Goal: Task Accomplishment & Management: Use online tool/utility

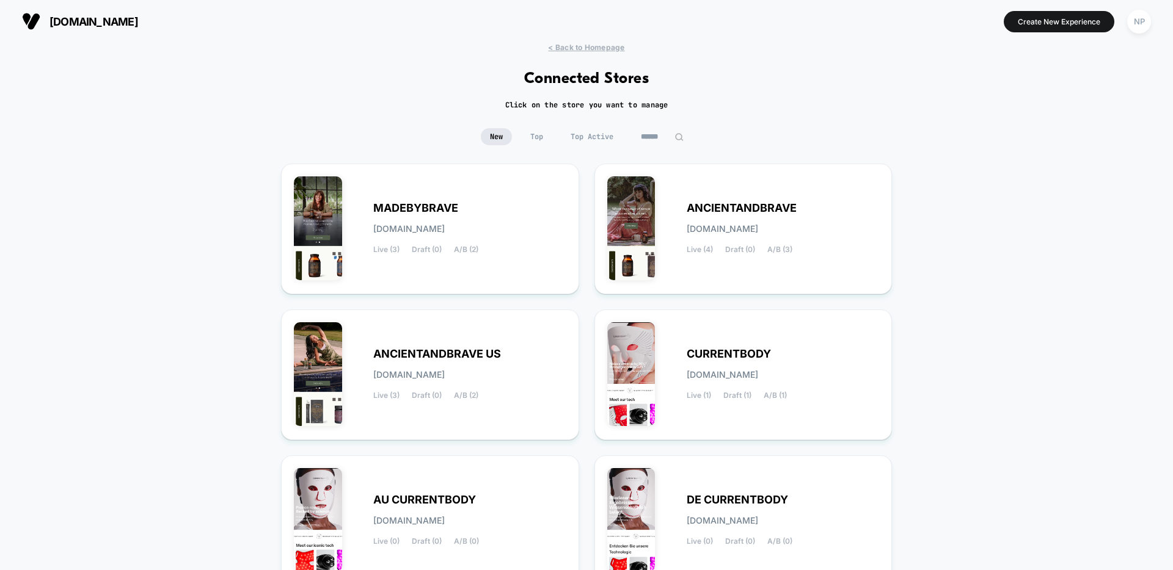
click at [360, 86] on div "< Back to Homepage Connected Stores Click on the store you want to manage New T…" at bounding box center [586, 504] width 1173 height 922
click at [422, 207] on span "MADEBYBRAVE" at bounding box center [415, 208] width 85 height 9
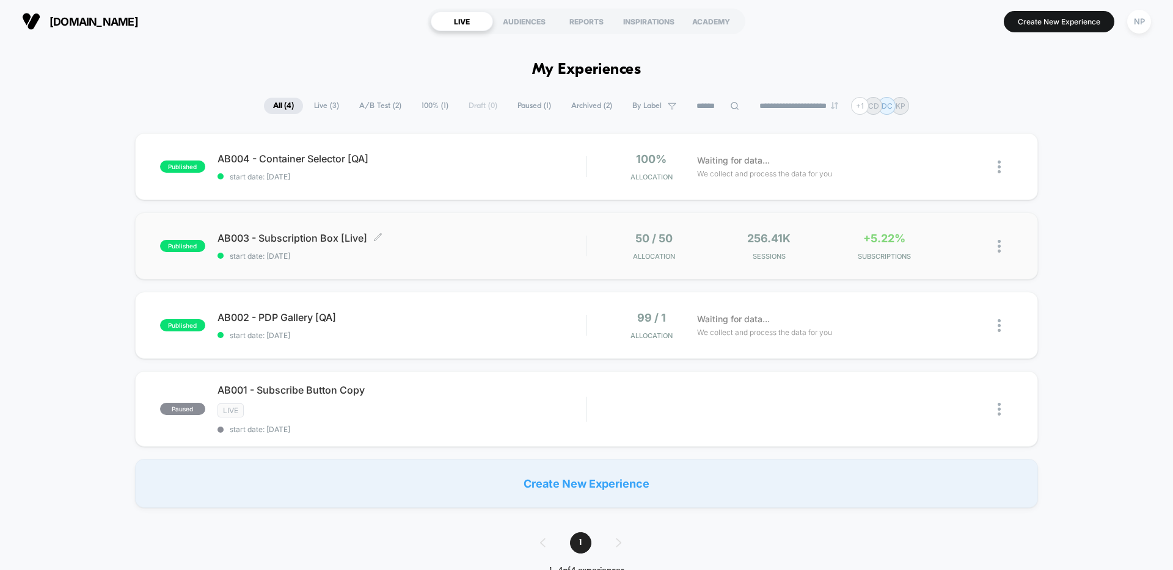
click at [423, 247] on div "AB003 - Subscription Box [Live] Click to edit experience details Click to edit …" at bounding box center [401, 246] width 368 height 29
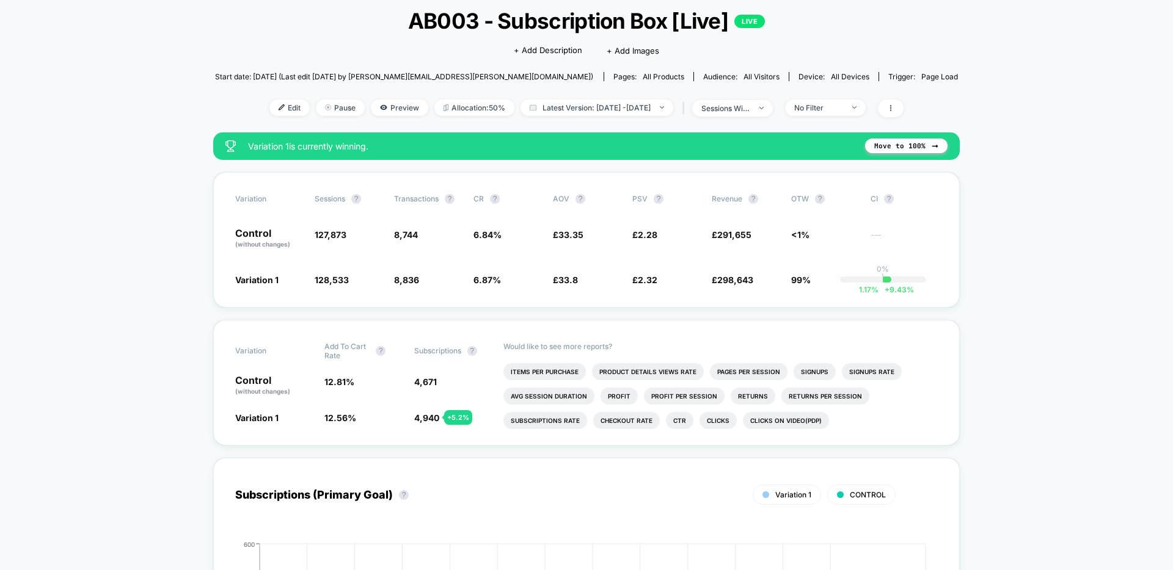
scroll to position [75, 0]
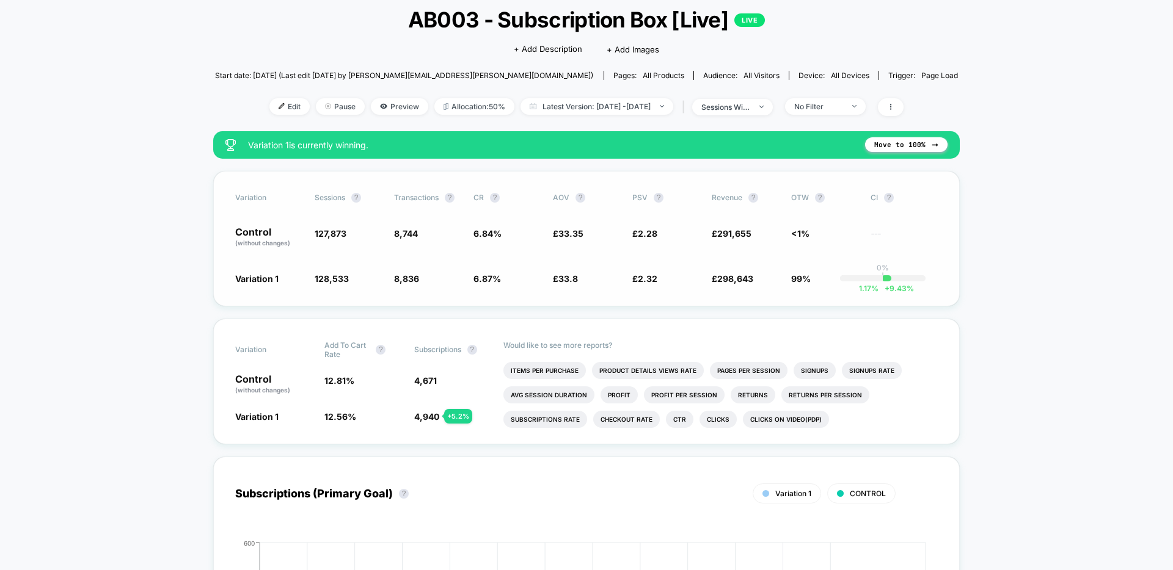
click at [333, 233] on span "127,873" at bounding box center [331, 233] width 32 height 10
copy span "127,873"
click at [336, 277] on span "128,533" at bounding box center [332, 279] width 34 height 10
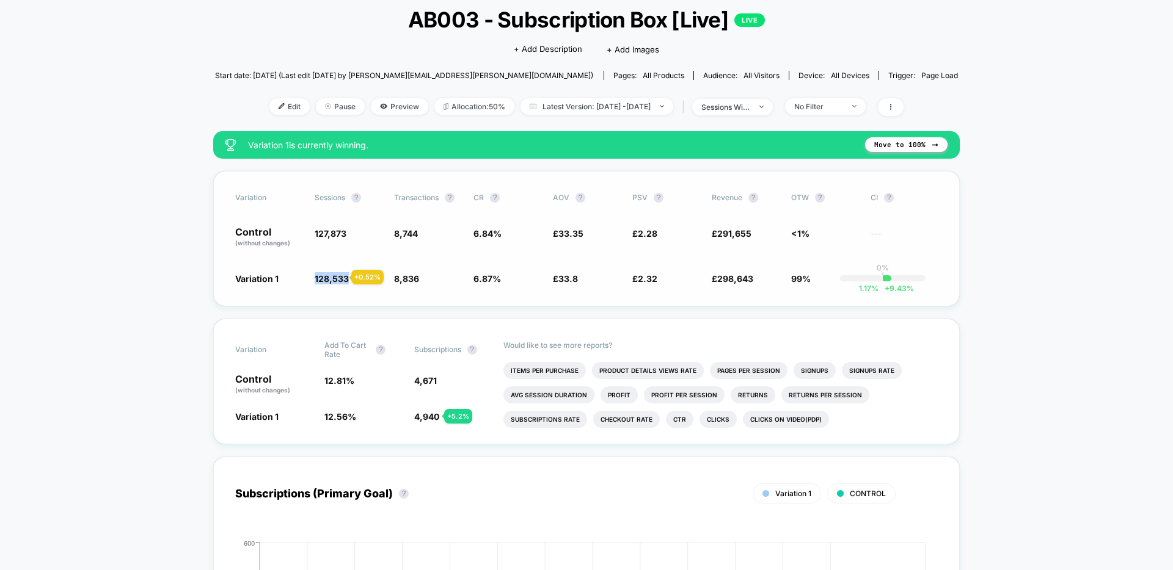
copy span "128,533"
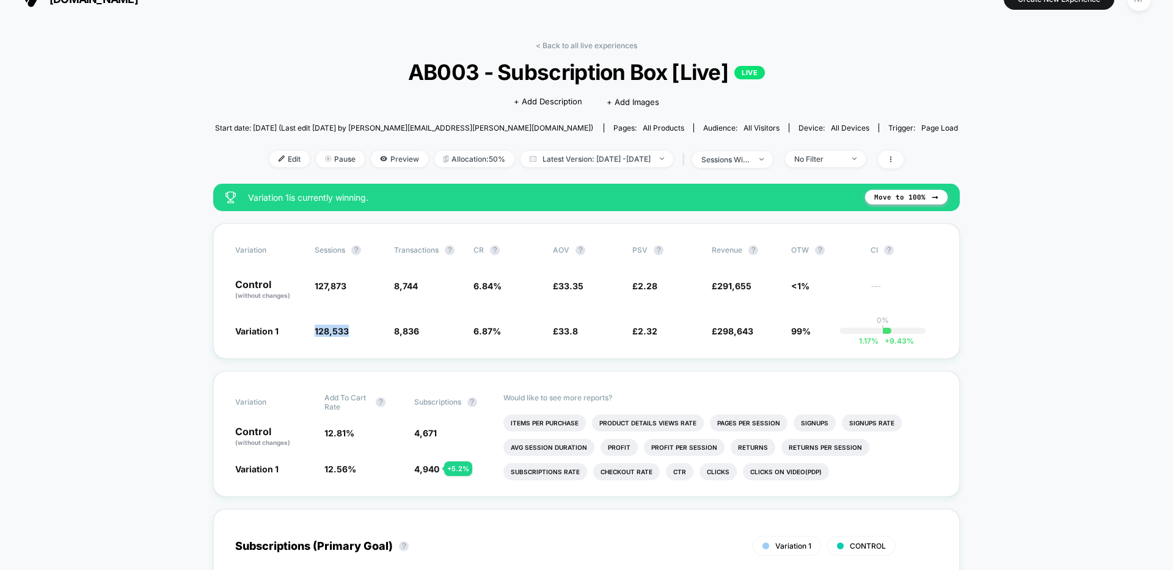
scroll to position [21, 0]
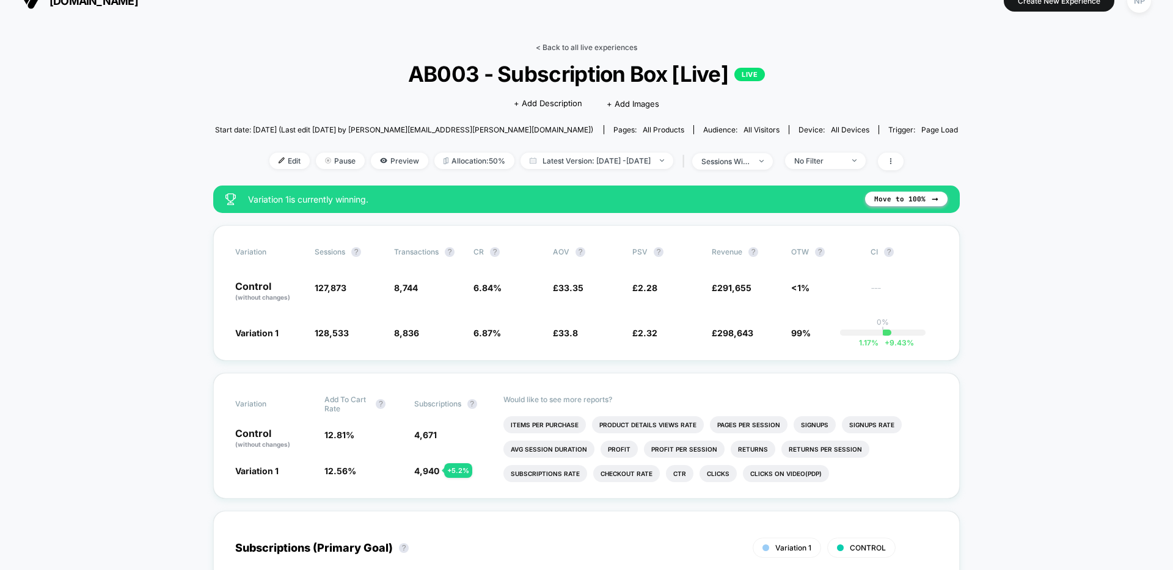
click at [635, 47] on link "< Back to all live experiences" at bounding box center [586, 47] width 101 height 9
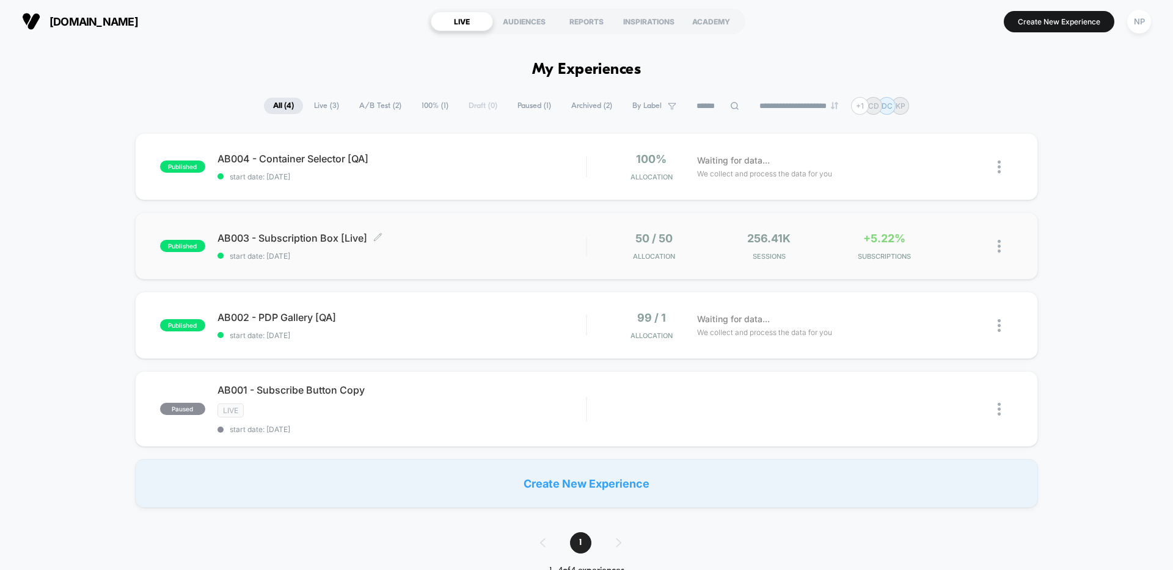
click at [424, 254] on span "start date: [DATE]" at bounding box center [401, 256] width 368 height 9
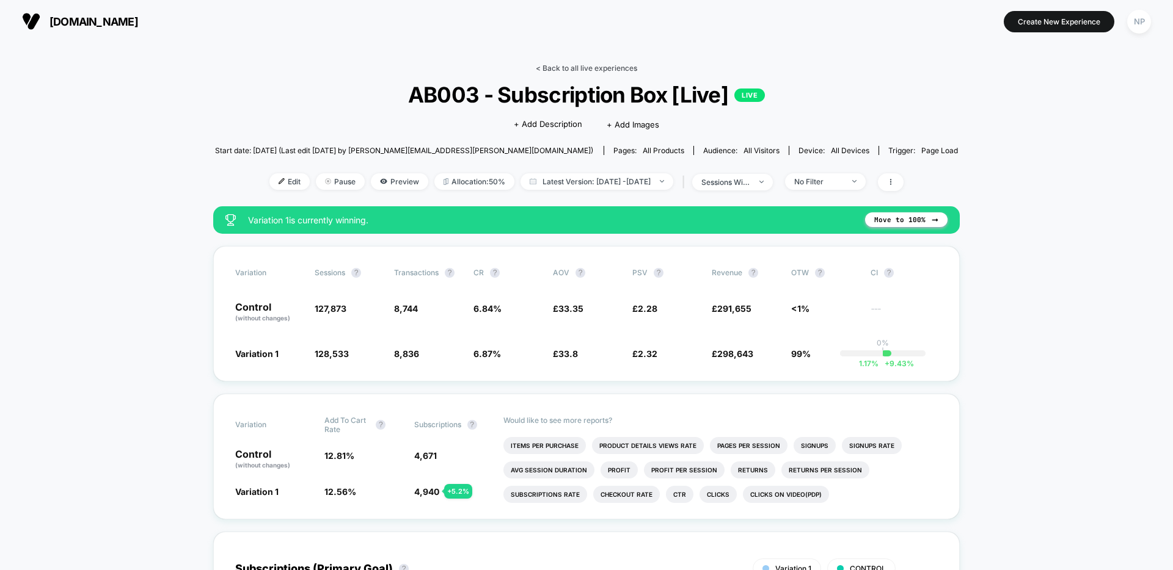
click at [573, 70] on link "< Back to all live experiences" at bounding box center [586, 68] width 101 height 9
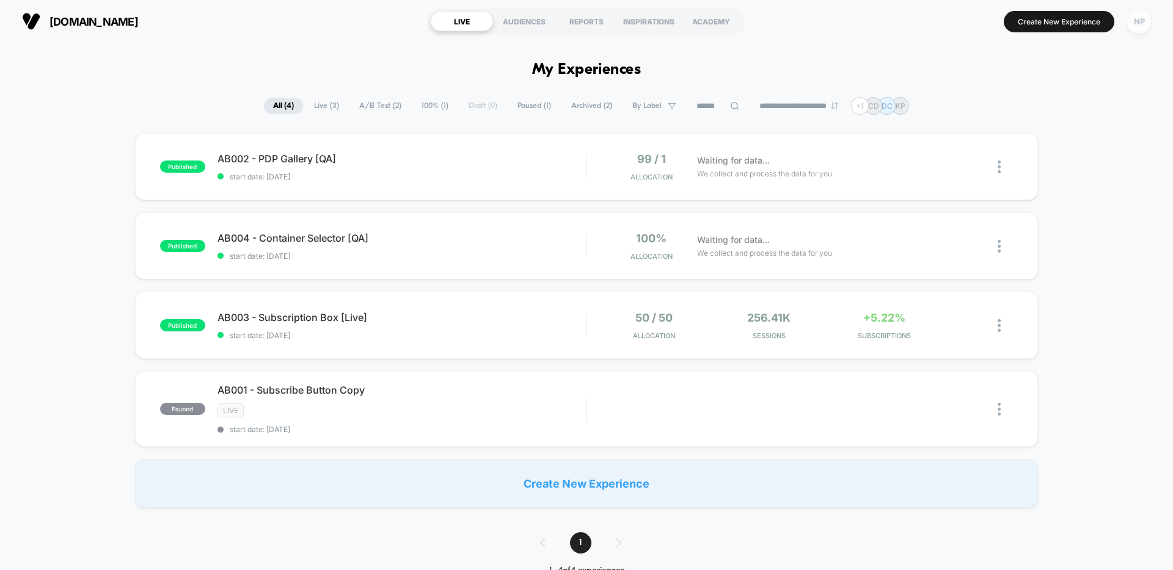
click at [1135, 32] on div "NP" at bounding box center [1139, 22] width 24 height 24
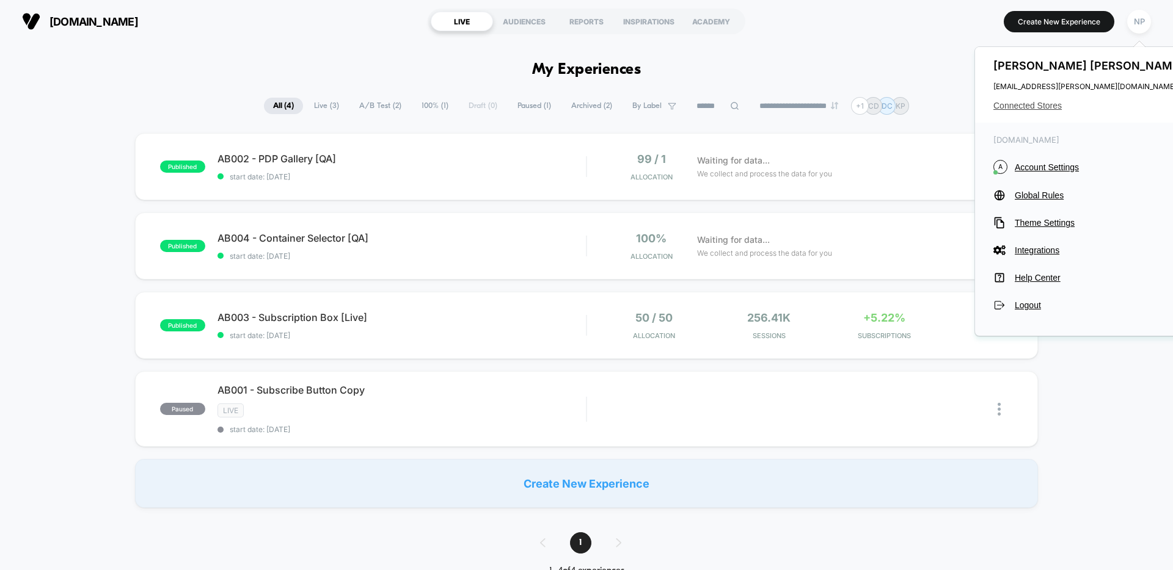
click at [1051, 108] on span "Connected Stores" at bounding box center [1089, 106] width 193 height 10
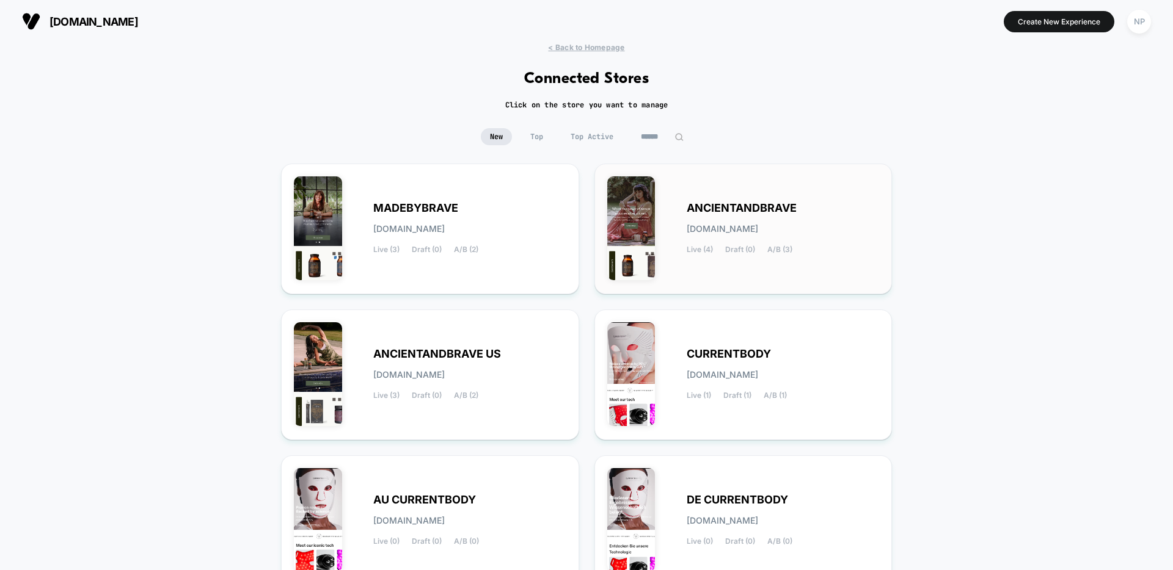
click at [697, 264] on div "ANCIENTANDBRAVE [DOMAIN_NAME] Live (4) Draft (0) A/B (3)" at bounding box center [743, 228] width 272 height 105
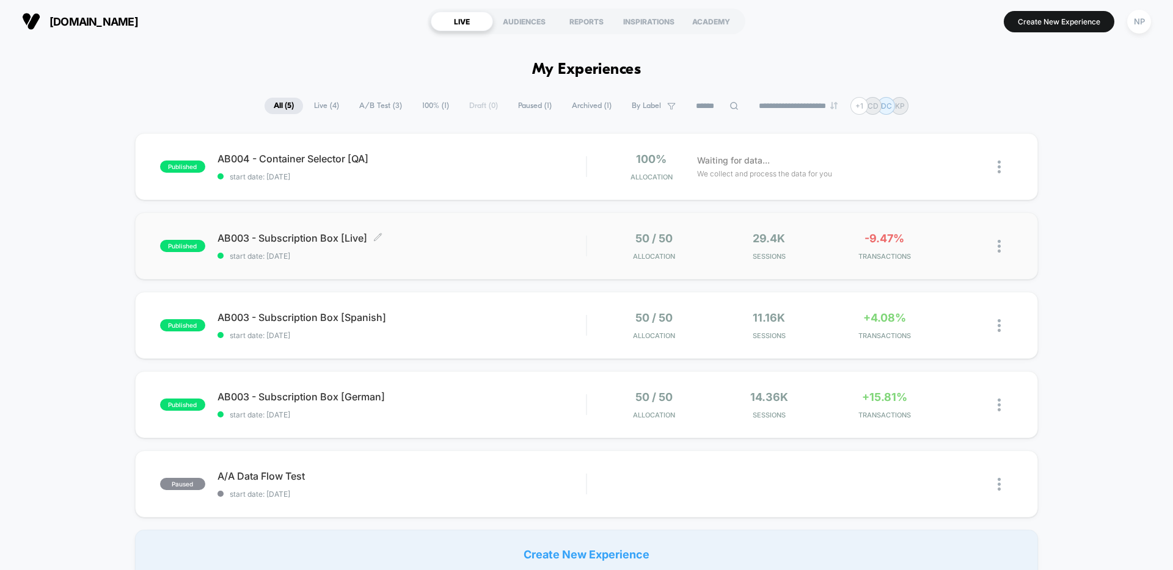
click at [484, 254] on span "start date: [DATE]" at bounding box center [401, 256] width 368 height 9
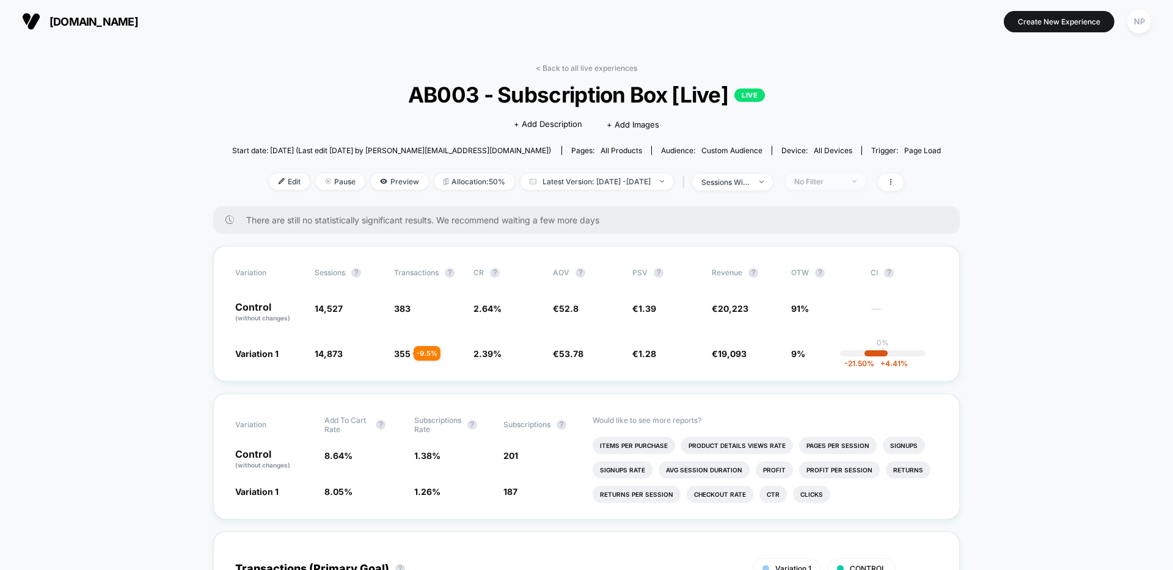
click at [837, 184] on div "No Filter" at bounding box center [818, 181] width 49 height 9
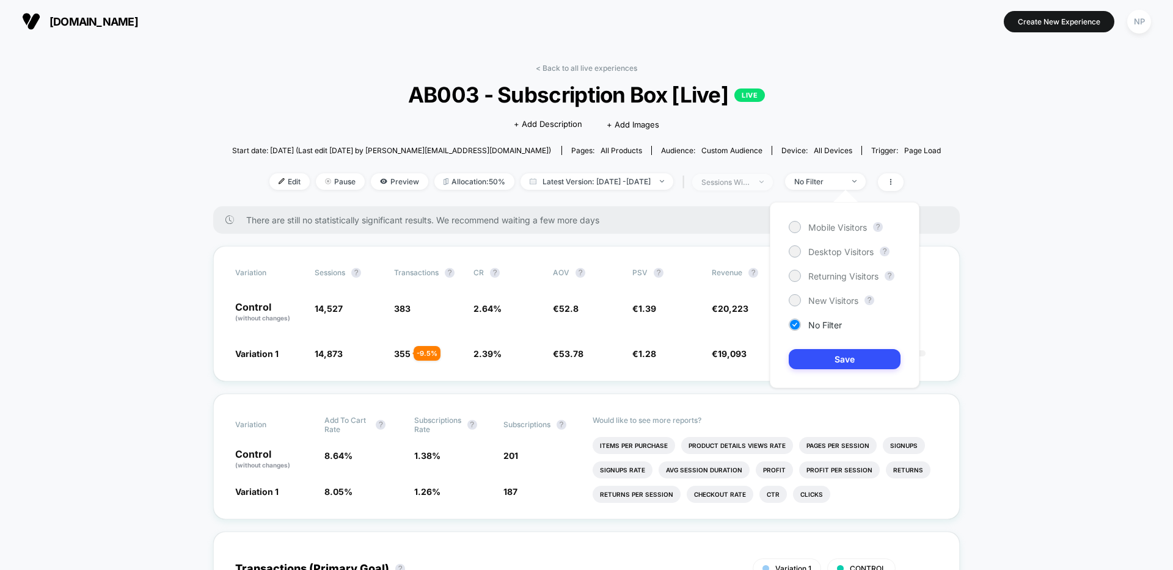
click at [773, 175] on span "sessions with impression" at bounding box center [732, 182] width 81 height 16
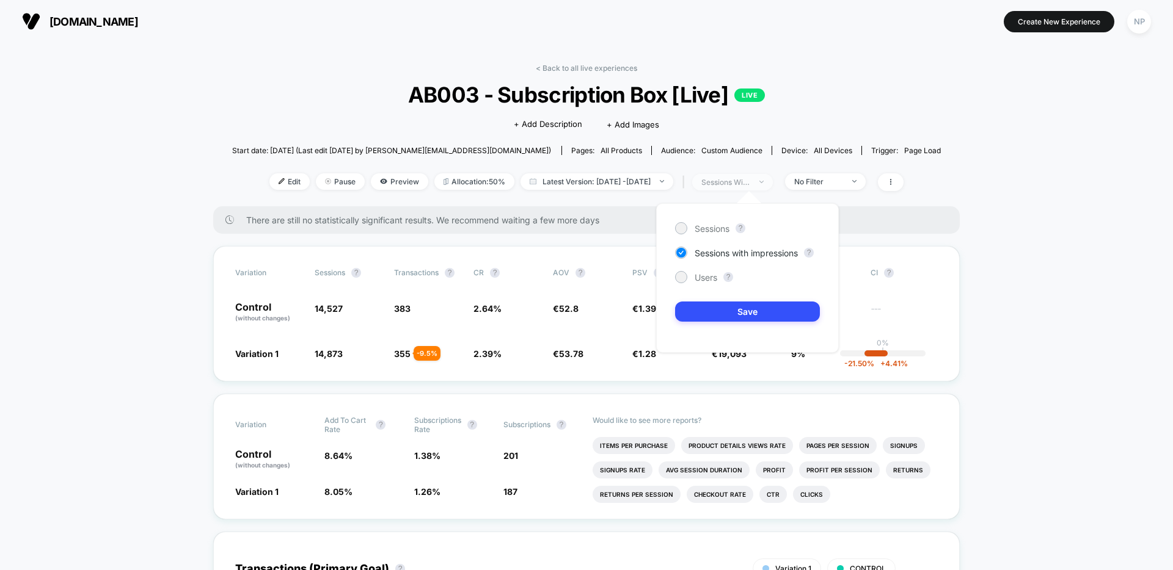
click at [773, 182] on span "sessions with impression" at bounding box center [732, 182] width 81 height 16
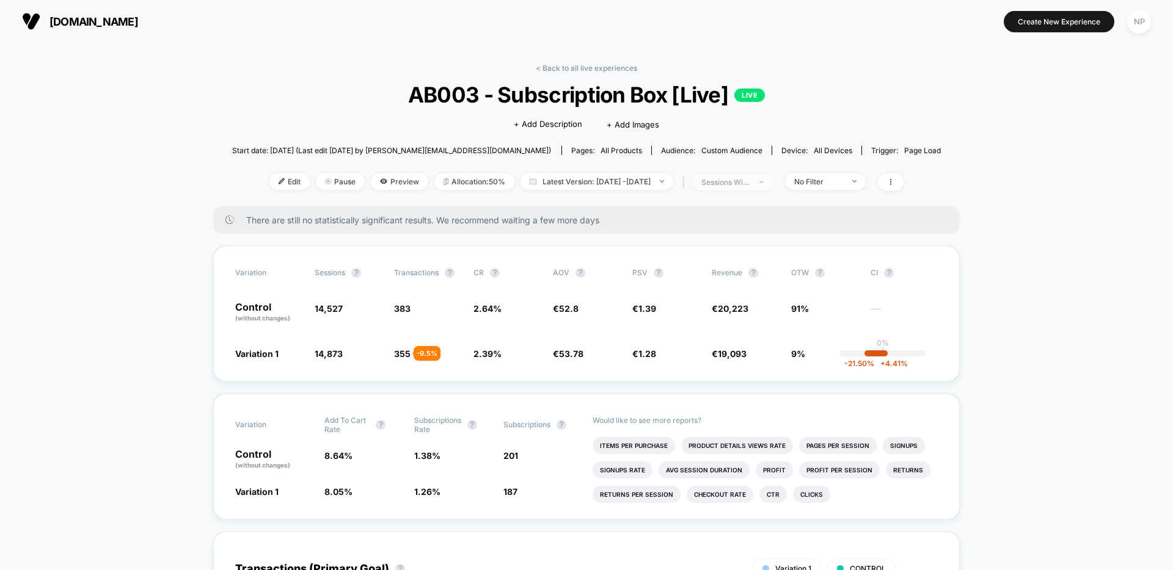
click at [773, 182] on span "sessions with impression" at bounding box center [732, 182] width 81 height 16
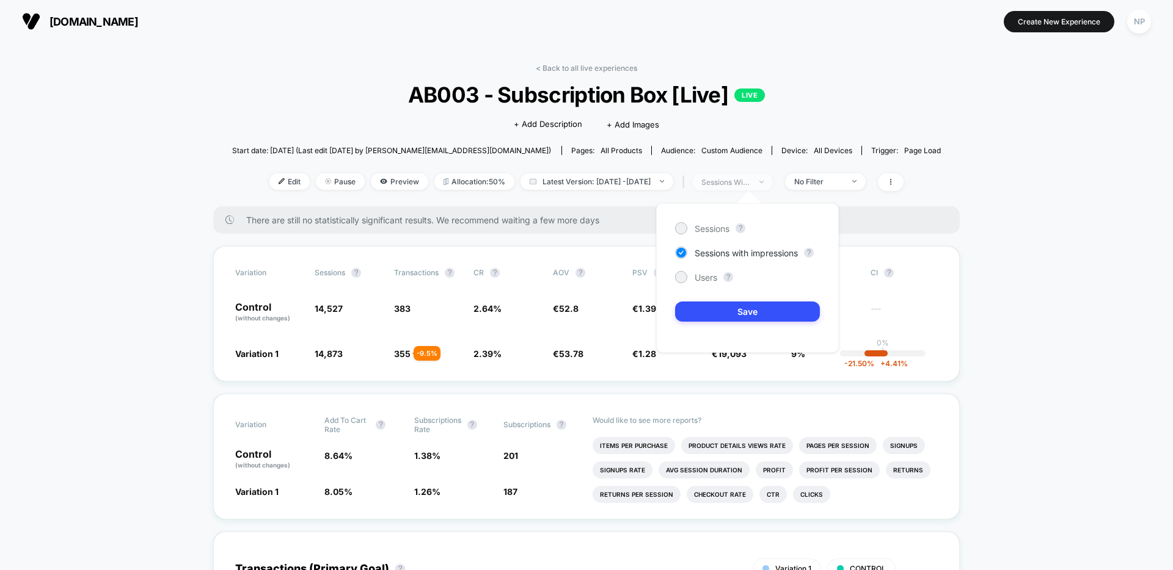
click at [773, 186] on span "sessions with impression" at bounding box center [732, 182] width 81 height 16
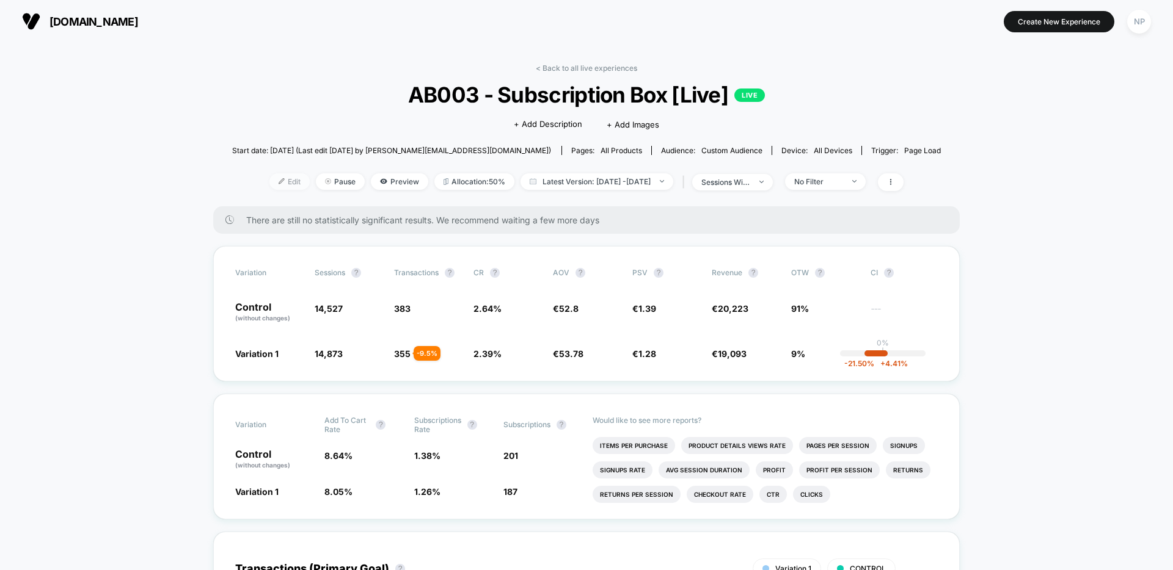
click at [277, 186] on span "Edit" at bounding box center [289, 181] width 40 height 16
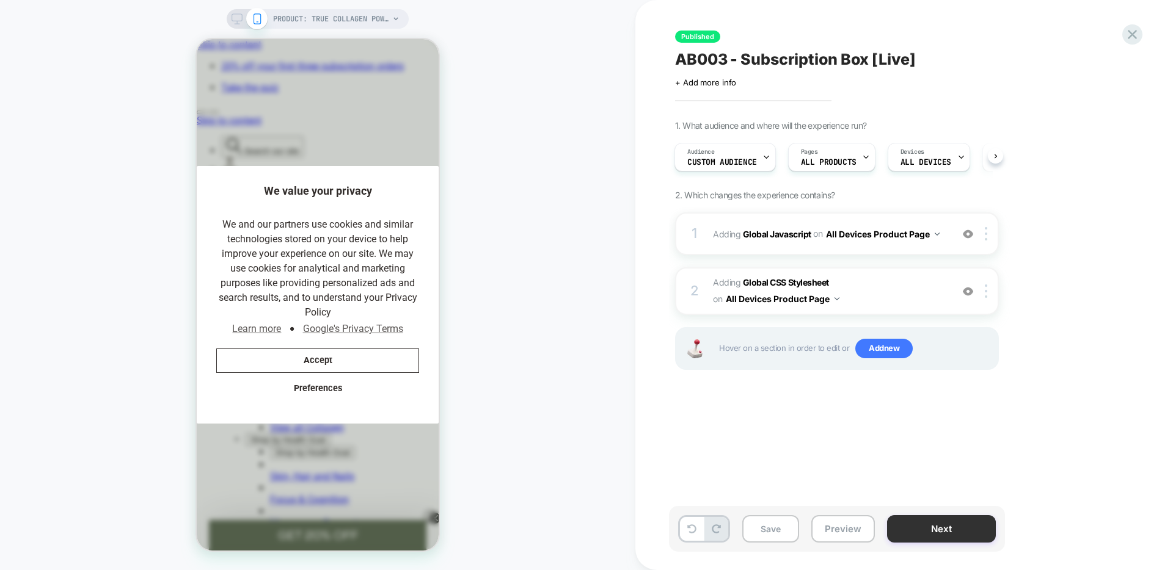
click at [931, 525] on button "Next" at bounding box center [941, 528] width 109 height 27
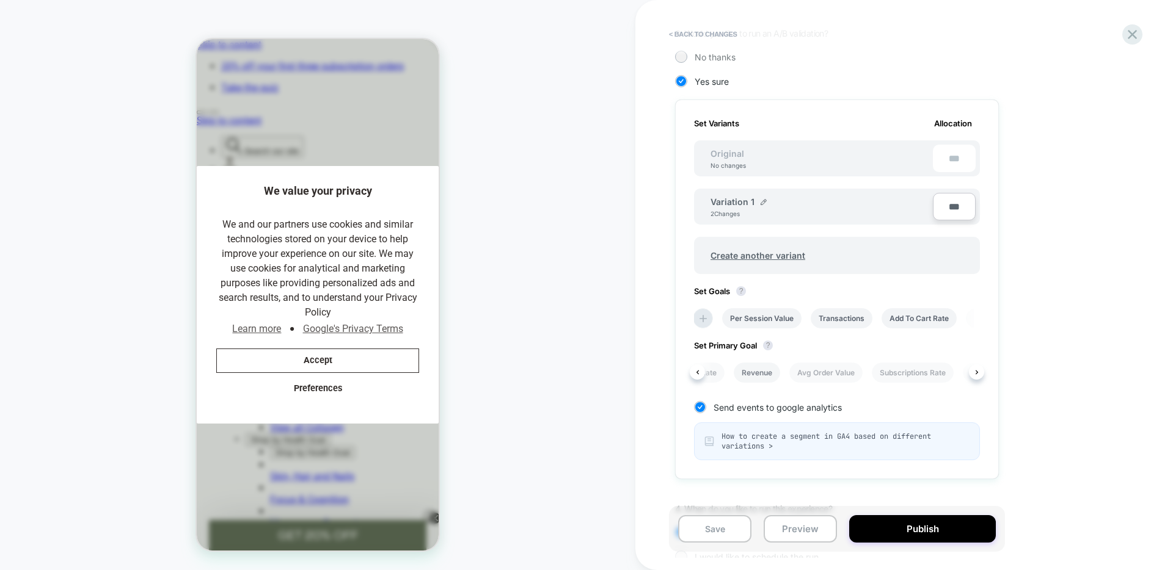
scroll to position [0, 287]
click at [901, 373] on li "Subscriptions" at bounding box center [914, 373] width 64 height 20
click at [891, 527] on button "Publish" at bounding box center [922, 528] width 147 height 27
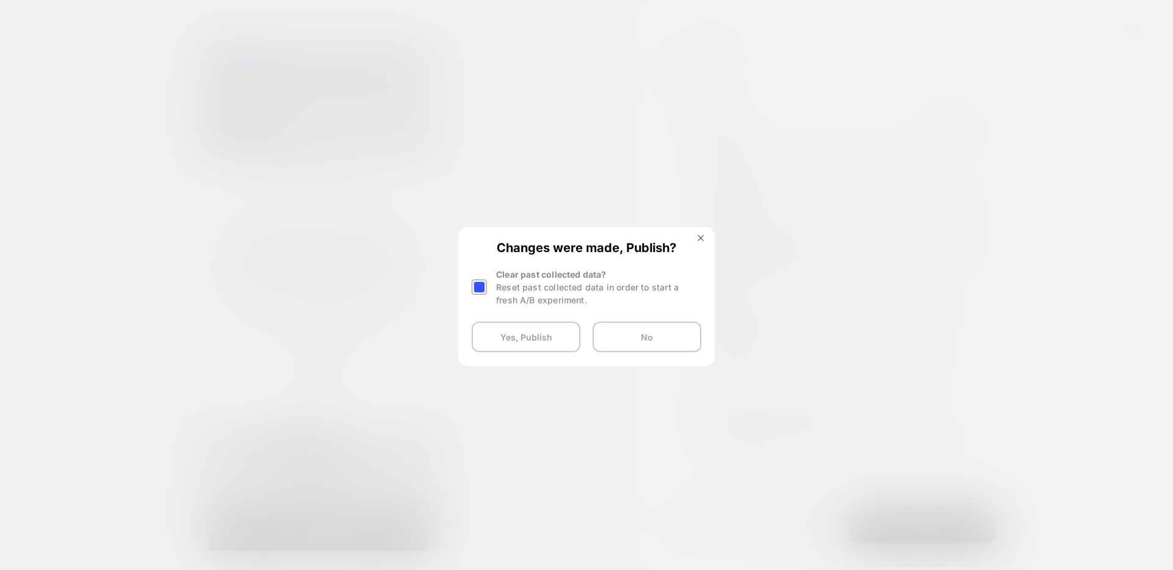
click at [533, 297] on div "Reset past collected data in order to start a fresh A/B experiment." at bounding box center [598, 294] width 205 height 26
click at [478, 288] on div at bounding box center [478, 287] width 15 height 15
click at [493, 327] on button "Yes, Publish" at bounding box center [525, 337] width 109 height 31
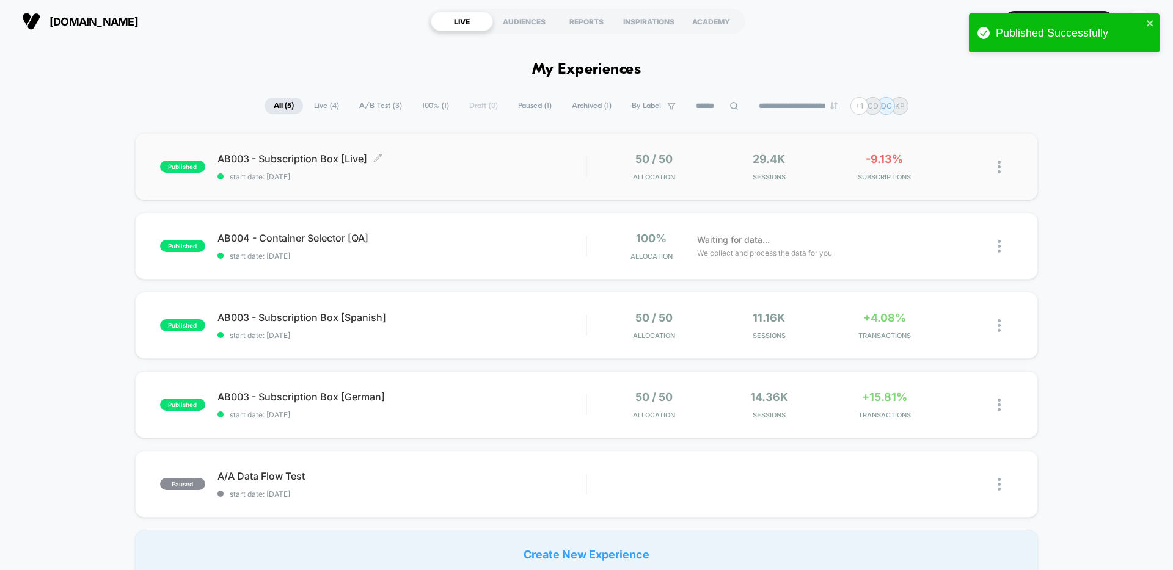
click at [474, 173] on span "start date: [DATE]" at bounding box center [401, 176] width 368 height 9
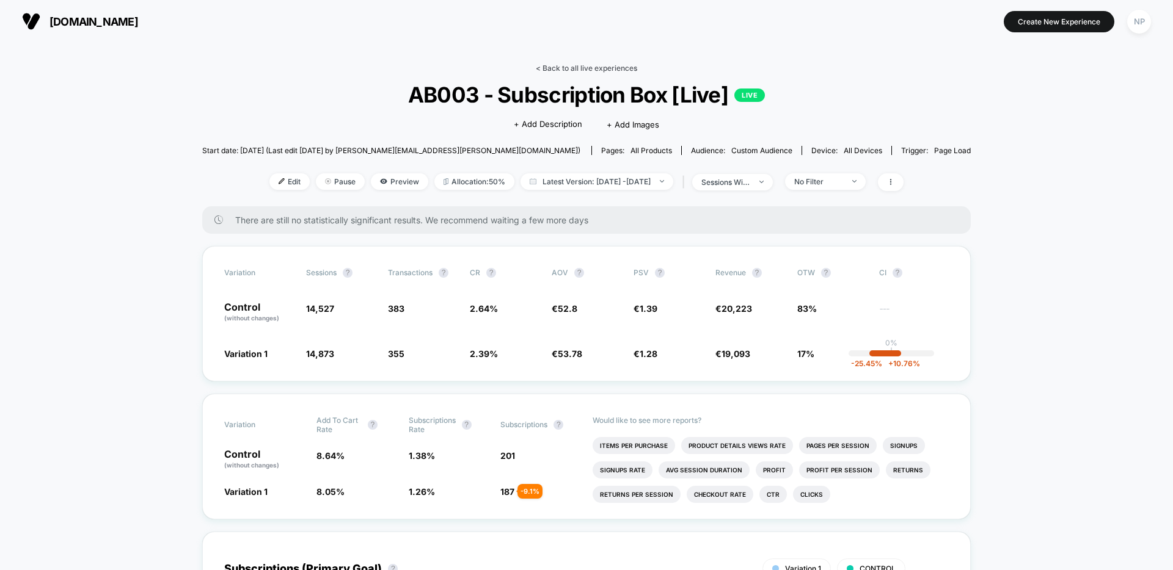
click at [575, 68] on link "< Back to all live experiences" at bounding box center [586, 68] width 101 height 9
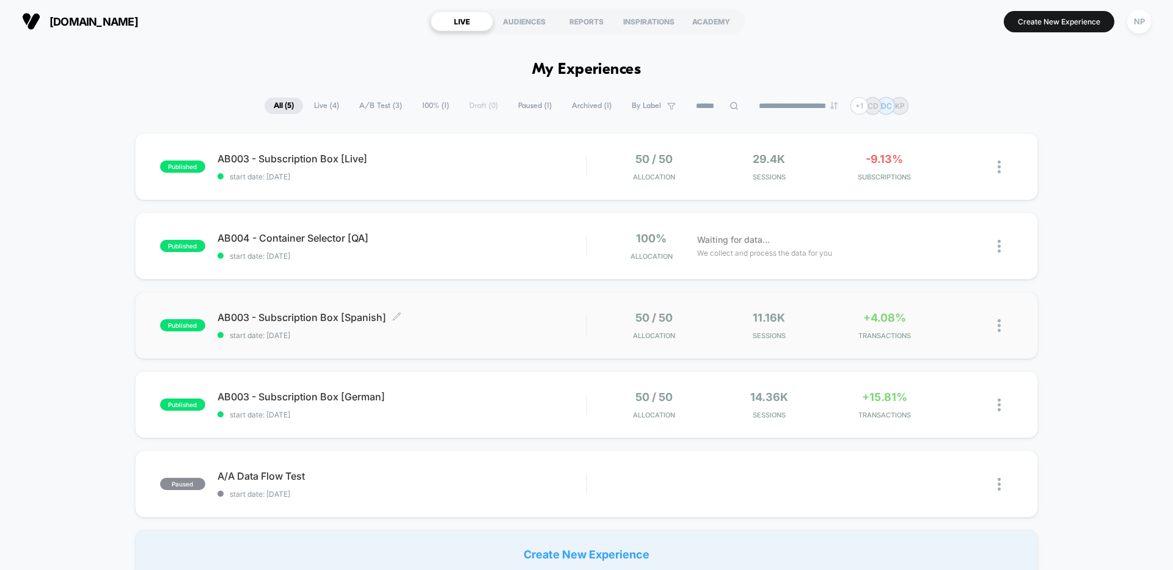
click at [486, 322] on span "AB003 - Subscription Box [Spanish] Click to edit experience details" at bounding box center [401, 317] width 368 height 12
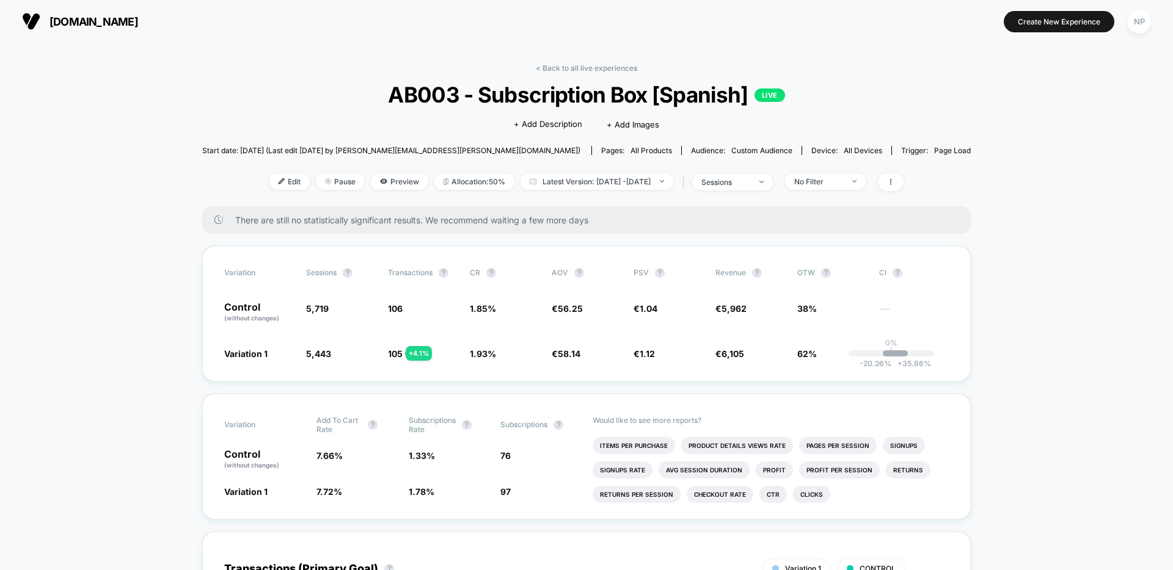
click at [597, 75] on div "< Back to all live experiences AB003 - Subscription Box [Spanish] LIVE Click to…" at bounding box center [586, 135] width 768 height 143
click at [600, 70] on link "< Back to all live experiences" at bounding box center [586, 68] width 101 height 9
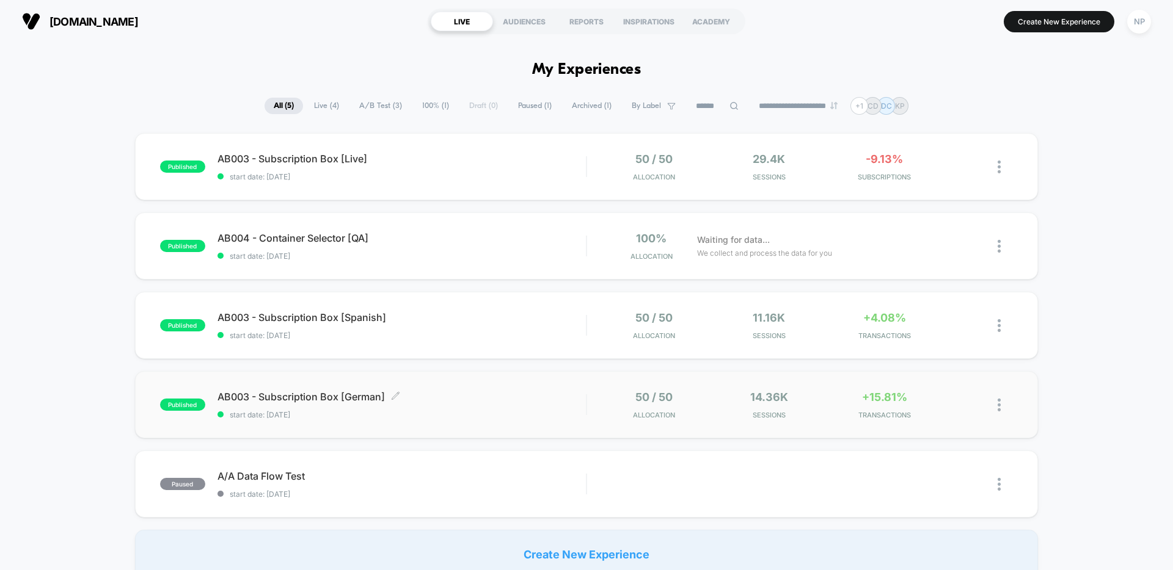
click at [491, 404] on div "AB003 - Subscription Box [German] Click to edit experience details Click to edi…" at bounding box center [401, 405] width 368 height 29
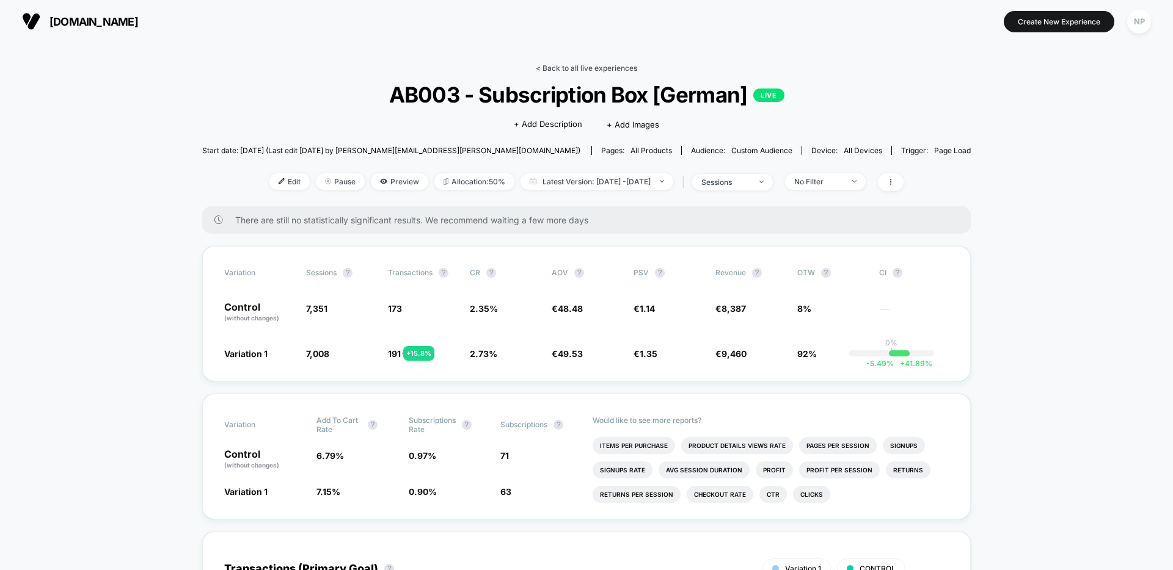
click at [610, 64] on link "< Back to all live experiences" at bounding box center [586, 68] width 101 height 9
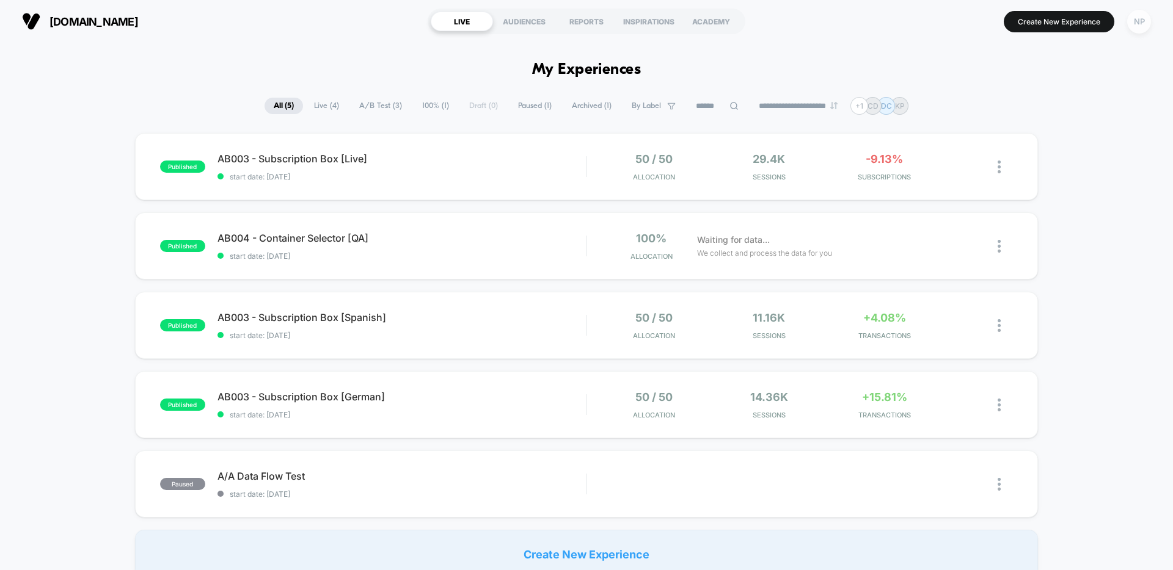
click at [1143, 21] on div "NP" at bounding box center [1139, 22] width 24 height 24
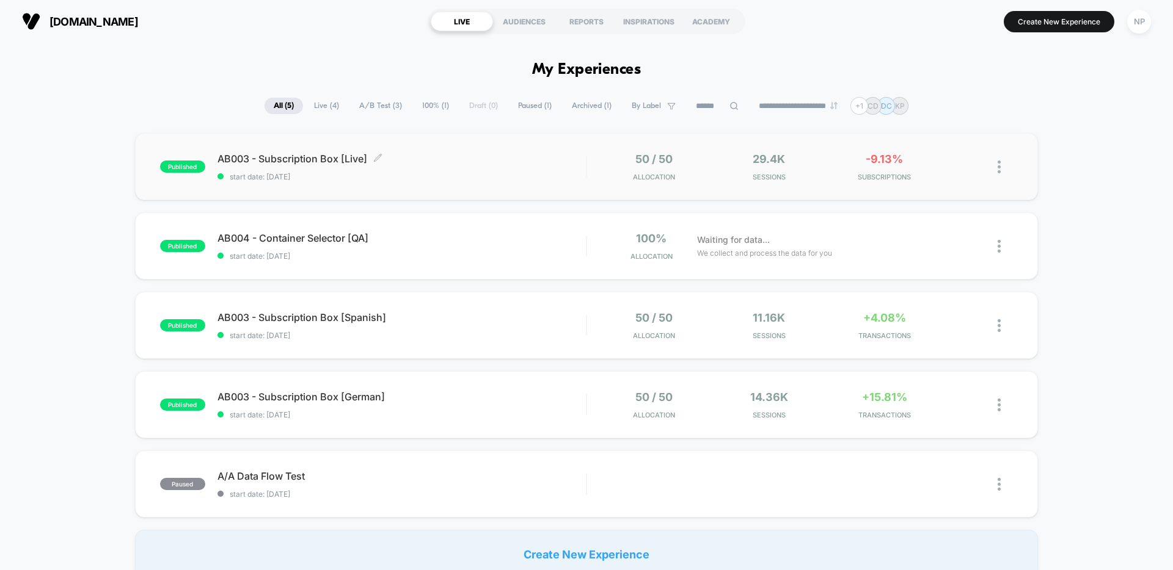
click at [494, 181] on div "published AB003 - Subscription Box [Live] Click to edit experience details Clic…" at bounding box center [586, 166] width 903 height 67
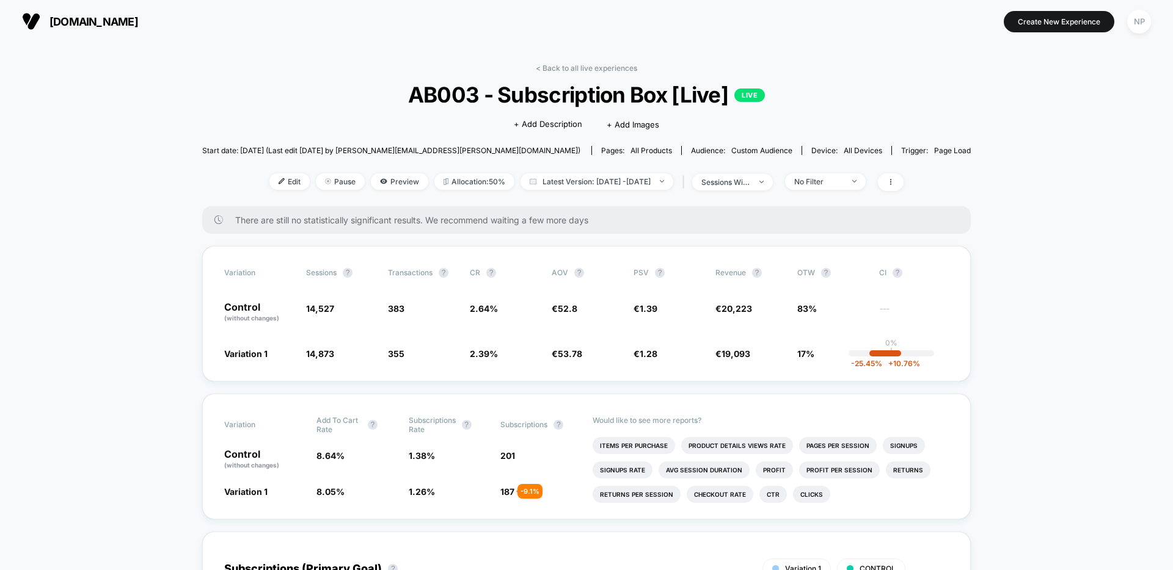
scroll to position [1, 0]
click at [605, 63] on link "< Back to all live experiences" at bounding box center [586, 67] width 101 height 9
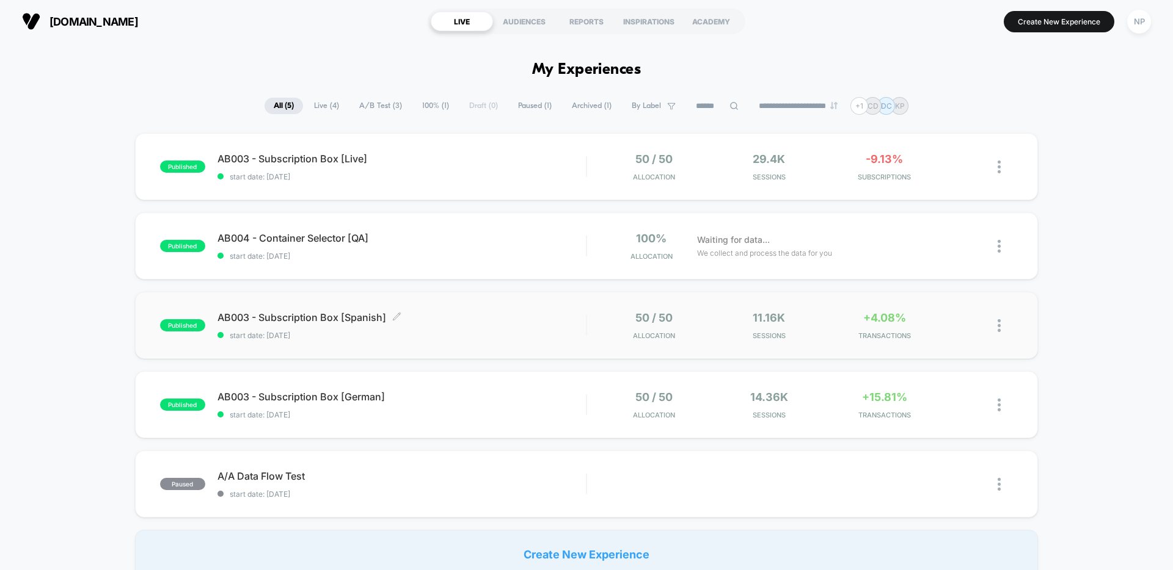
click at [527, 332] on span "start date: [DATE]" at bounding box center [401, 335] width 368 height 9
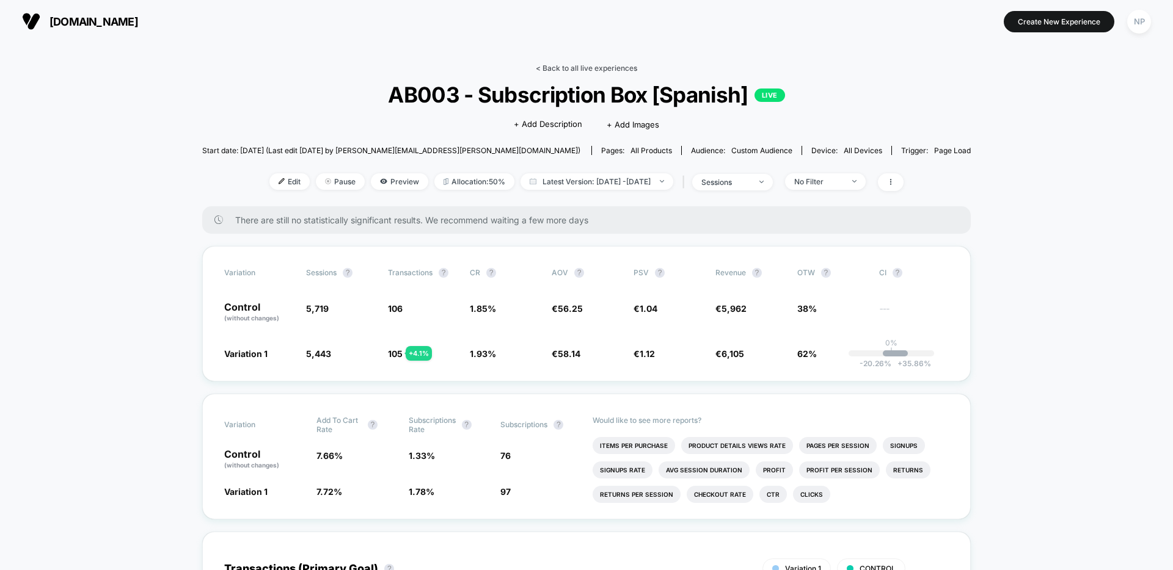
click at [565, 64] on link "< Back to all live experiences" at bounding box center [586, 68] width 101 height 9
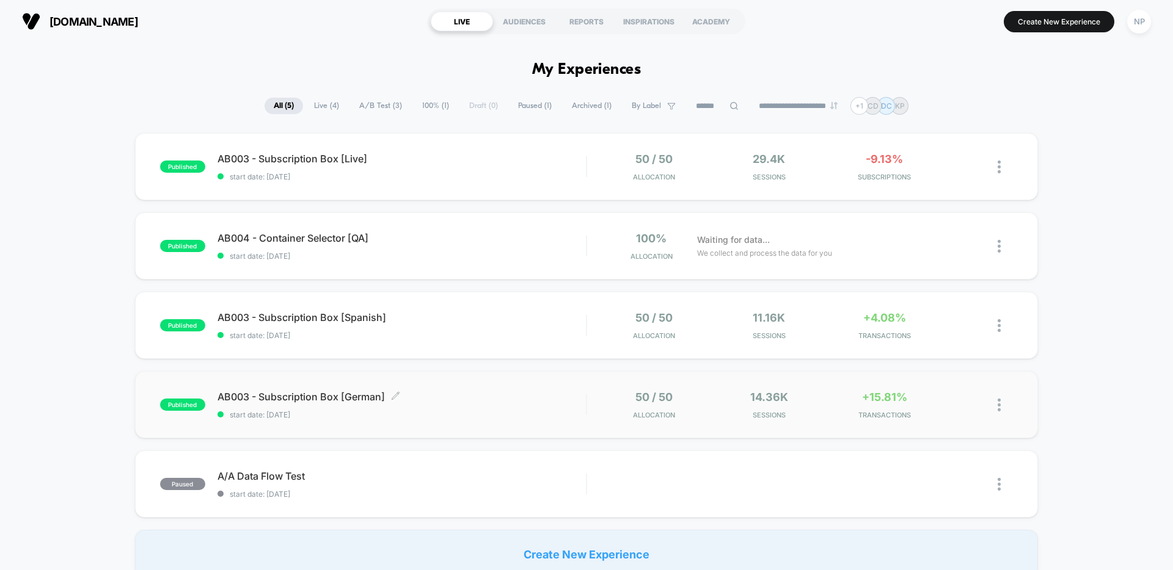
click at [448, 402] on span "AB003 - Subscription Box [German] Click to edit experience details" at bounding box center [401, 397] width 368 height 12
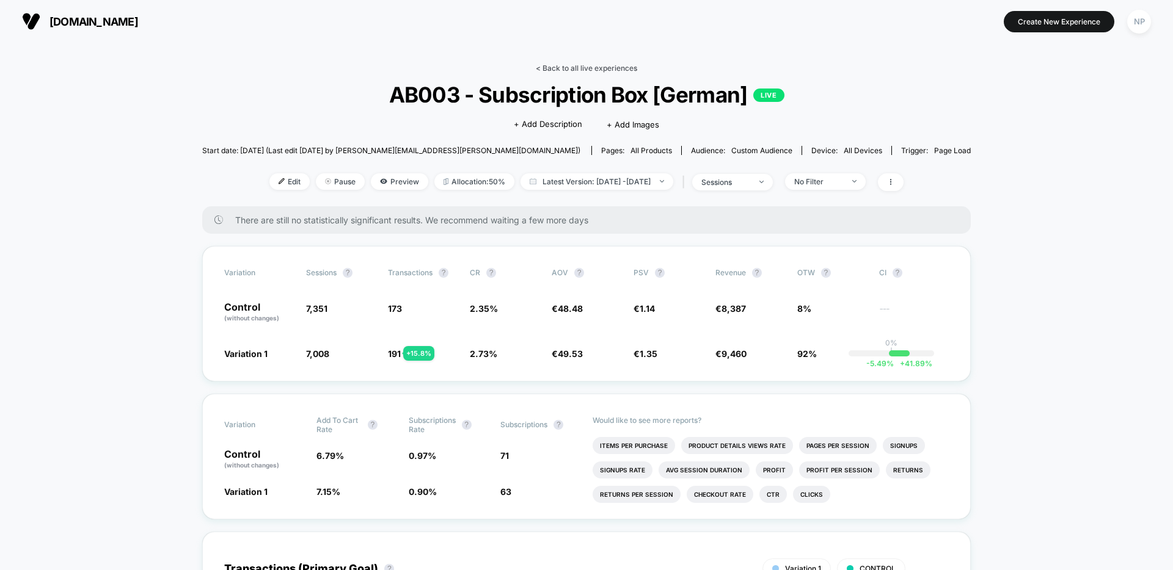
click at [588, 65] on link "< Back to all live experiences" at bounding box center [586, 68] width 101 height 9
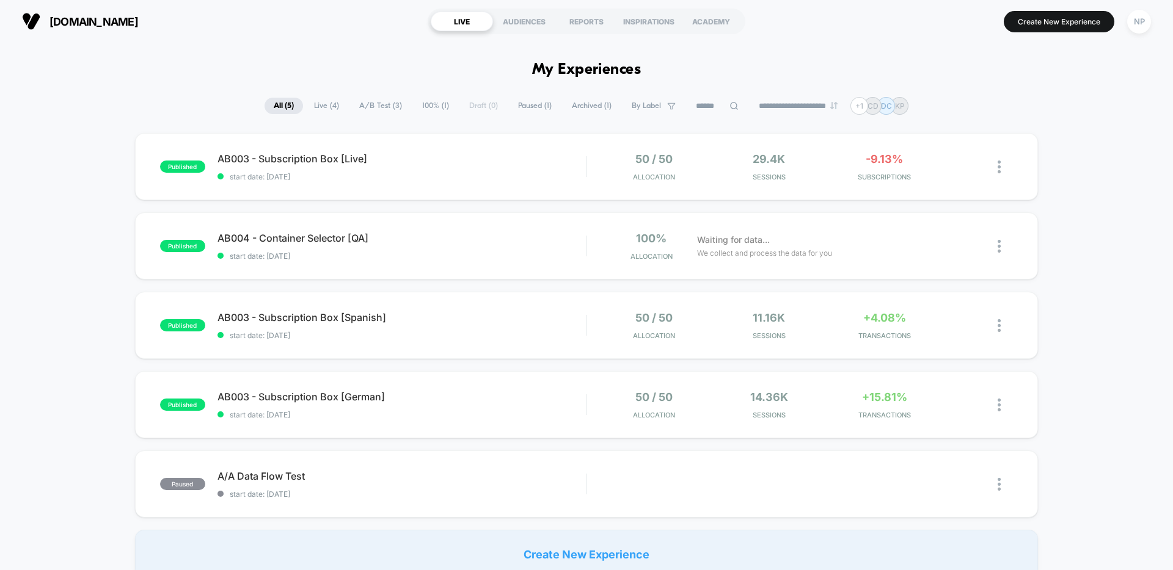
click at [1122, 22] on section "Create New Experience NP" at bounding box center [968, 21] width 373 height 31
click at [1136, 23] on div "NP" at bounding box center [1139, 22] width 24 height 24
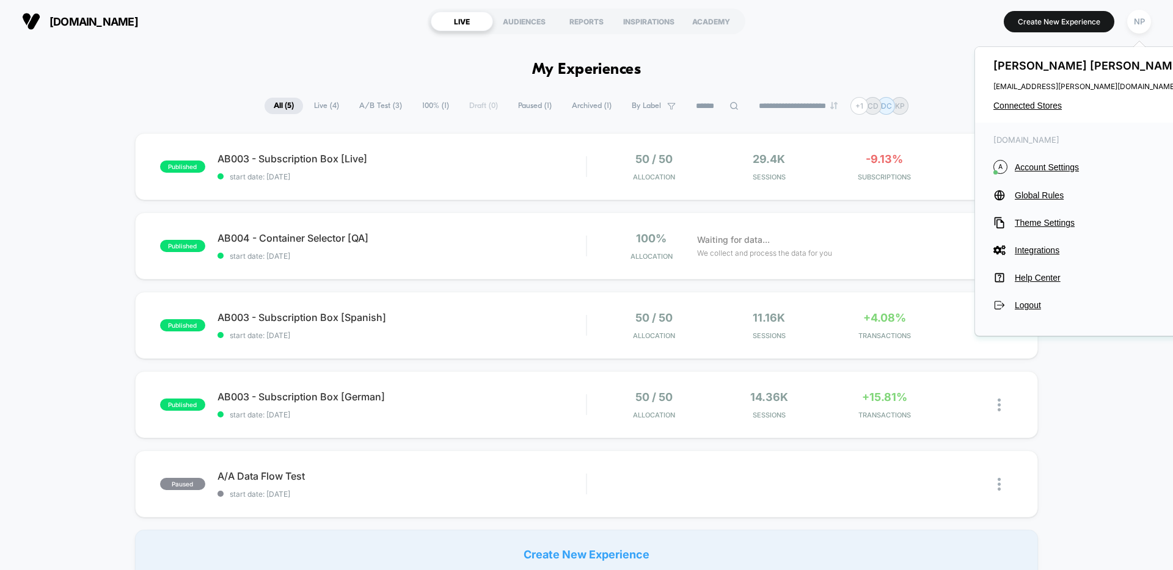
drag, startPoint x: 1030, startPoint y: 109, endPoint x: 1019, endPoint y: 124, distance: 18.0
click at [1030, 109] on span "Connected Stores" at bounding box center [1089, 106] width 193 height 10
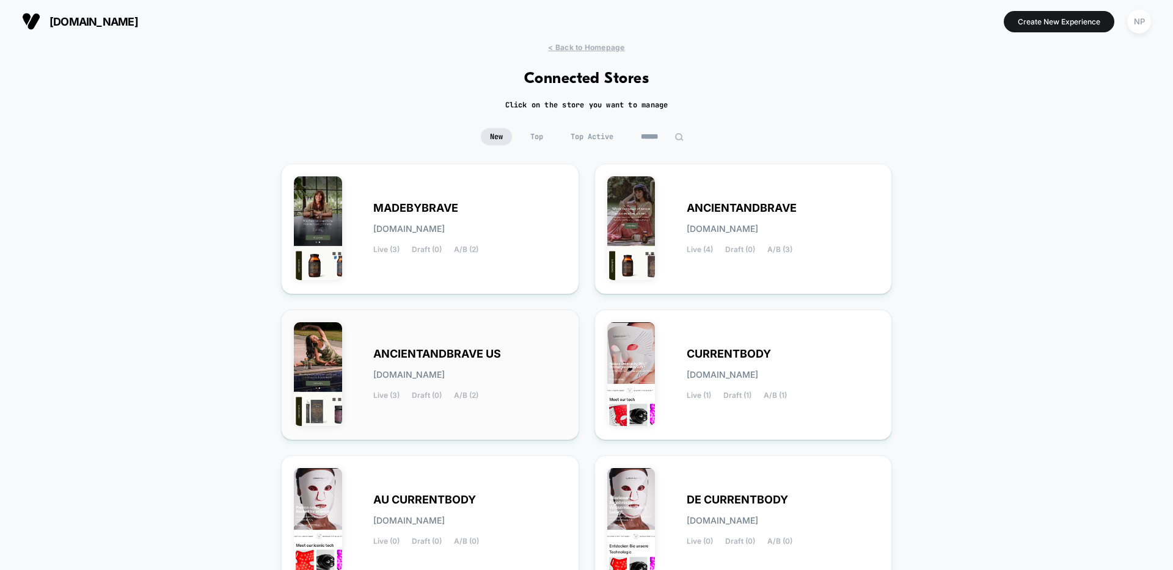
click at [509, 362] on div "ANCIENTANDBRAVE US [DOMAIN_NAME] Live (3) Draft (0) A/B (2)" at bounding box center [469, 375] width 193 height 50
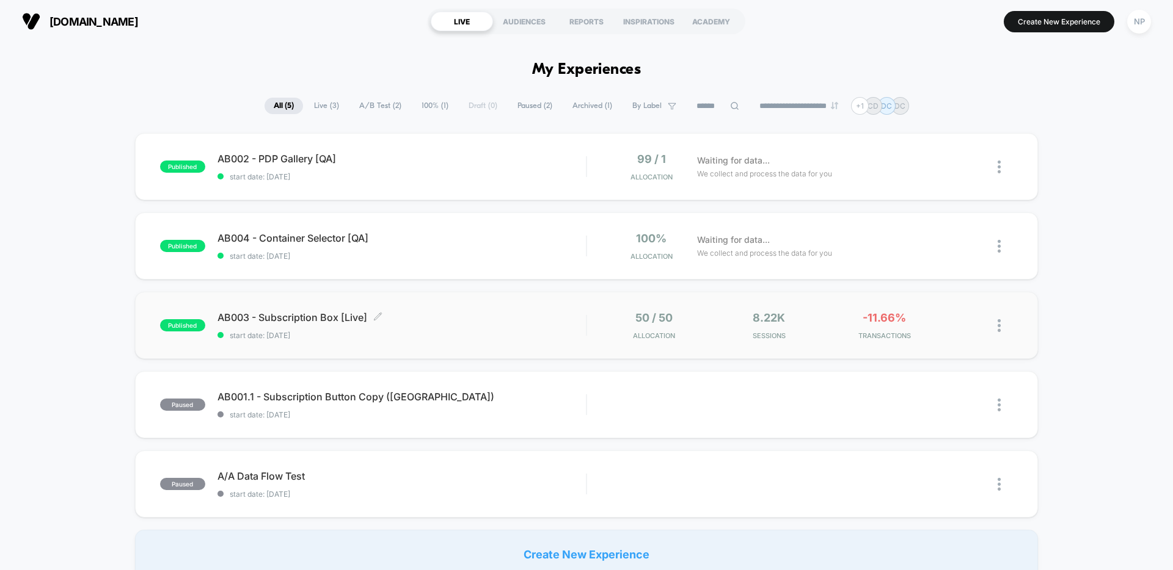
click at [511, 314] on span "AB003 - Subscription Box [Live] Click to edit experience details" at bounding box center [401, 317] width 368 height 12
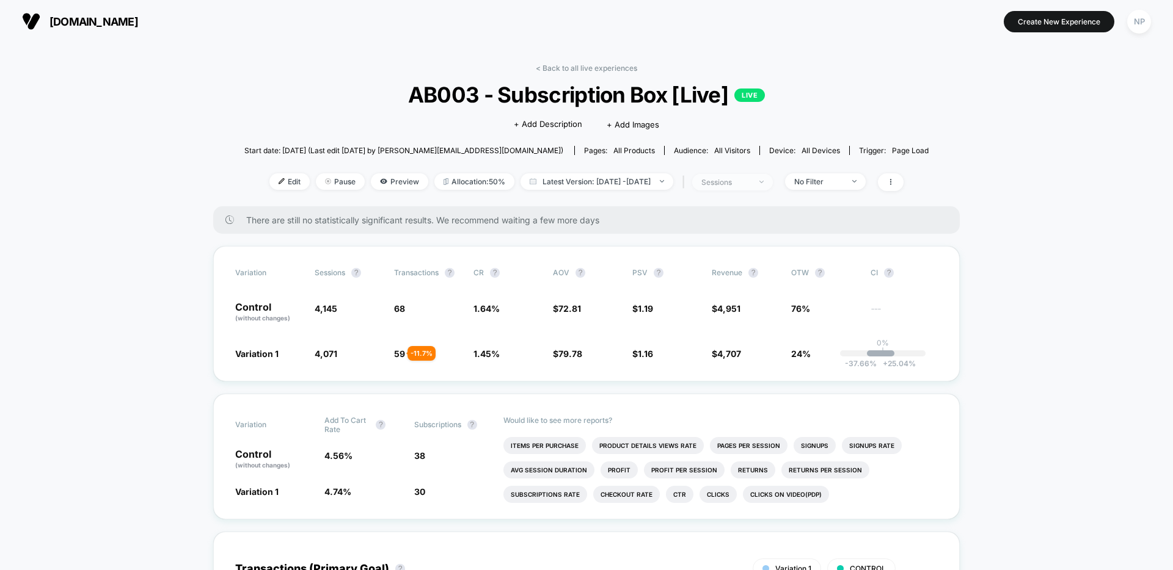
click at [750, 180] on div "sessions" at bounding box center [725, 182] width 49 height 9
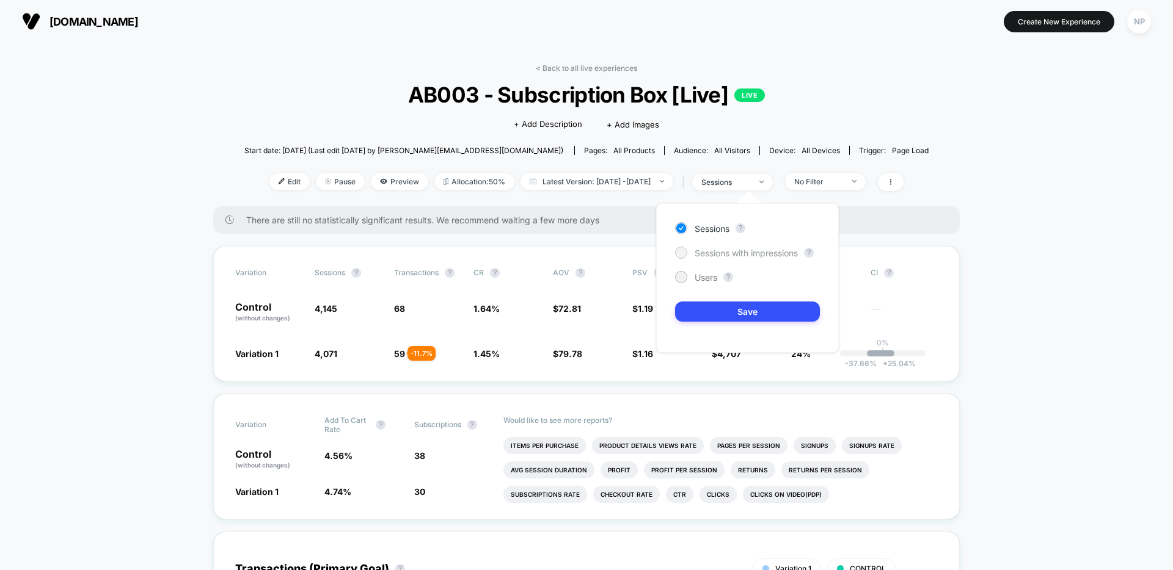
click at [738, 251] on span "Sessions with impressions" at bounding box center [745, 253] width 103 height 10
click at [733, 307] on button "Save" at bounding box center [747, 312] width 145 height 20
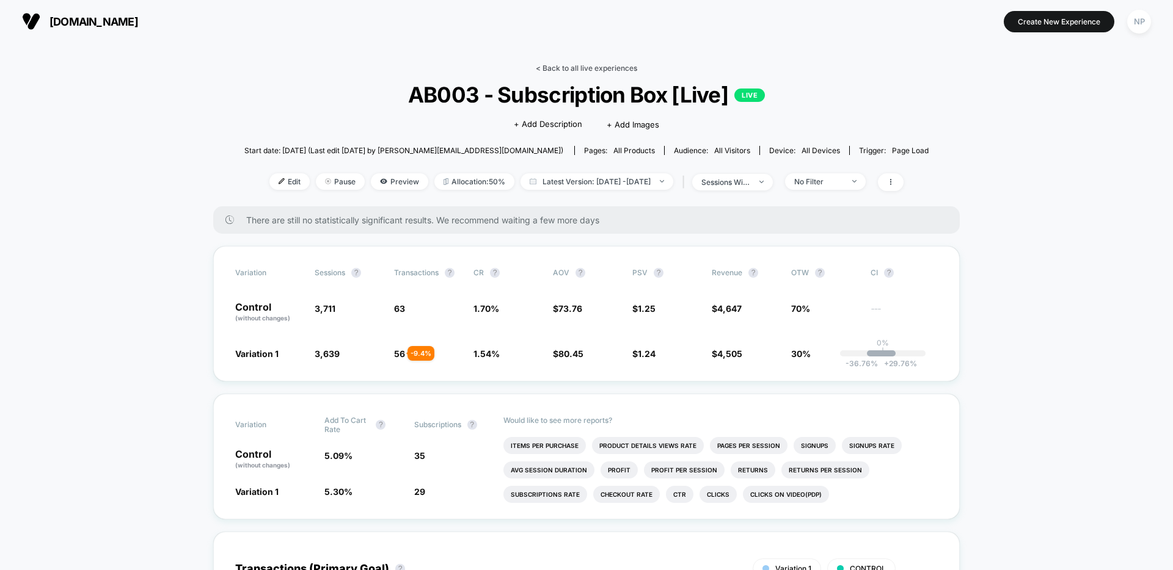
click at [559, 67] on link "< Back to all live experiences" at bounding box center [586, 68] width 101 height 9
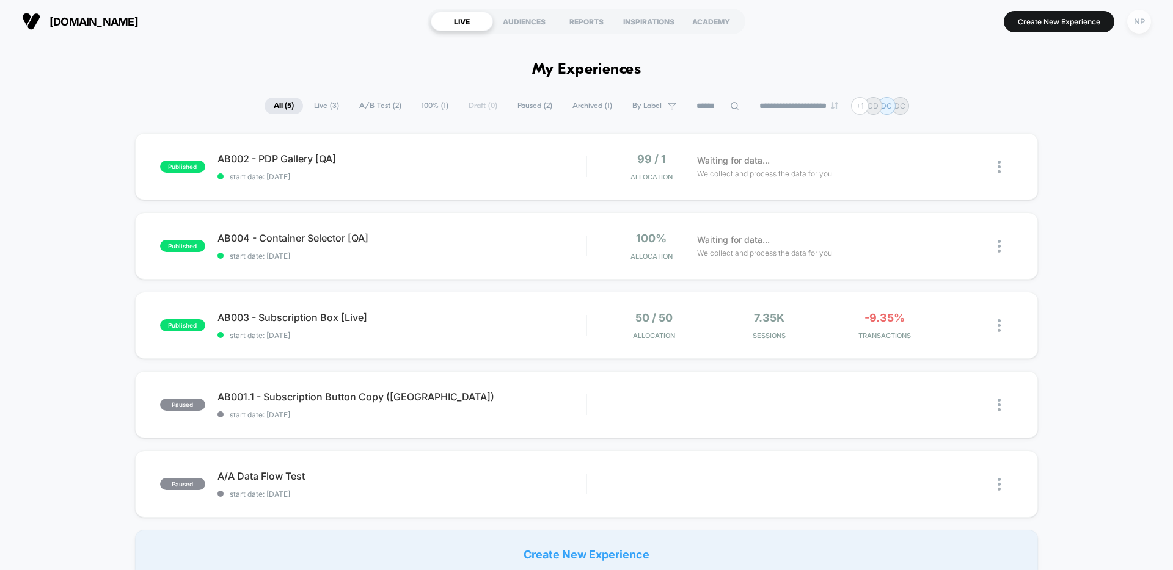
click at [1145, 25] on div "NP" at bounding box center [1139, 22] width 24 height 24
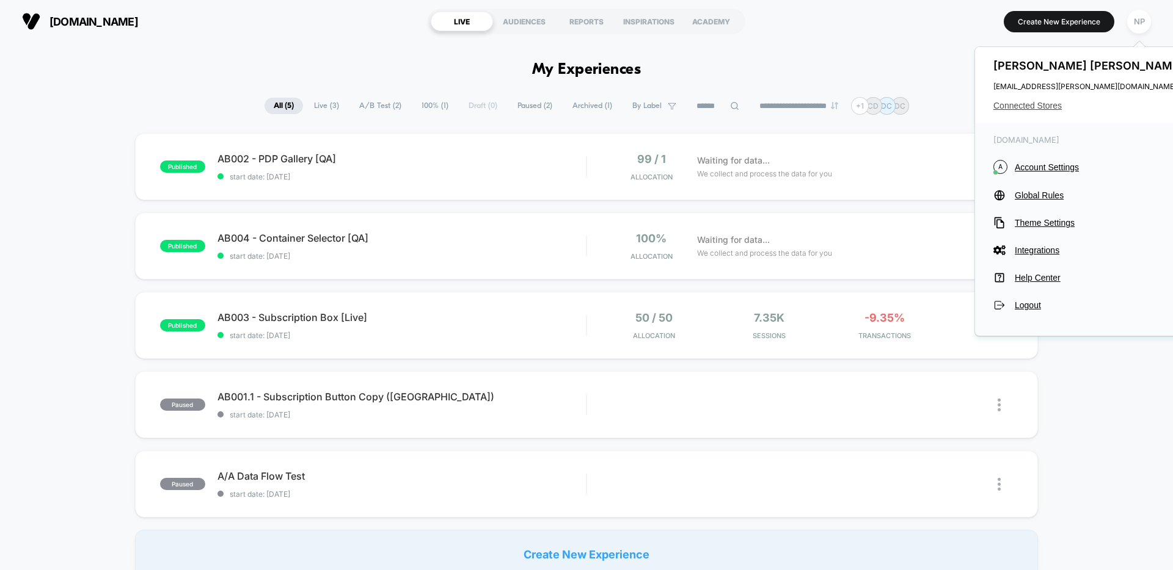
click at [1043, 103] on span "Connected Stores" at bounding box center [1089, 106] width 193 height 10
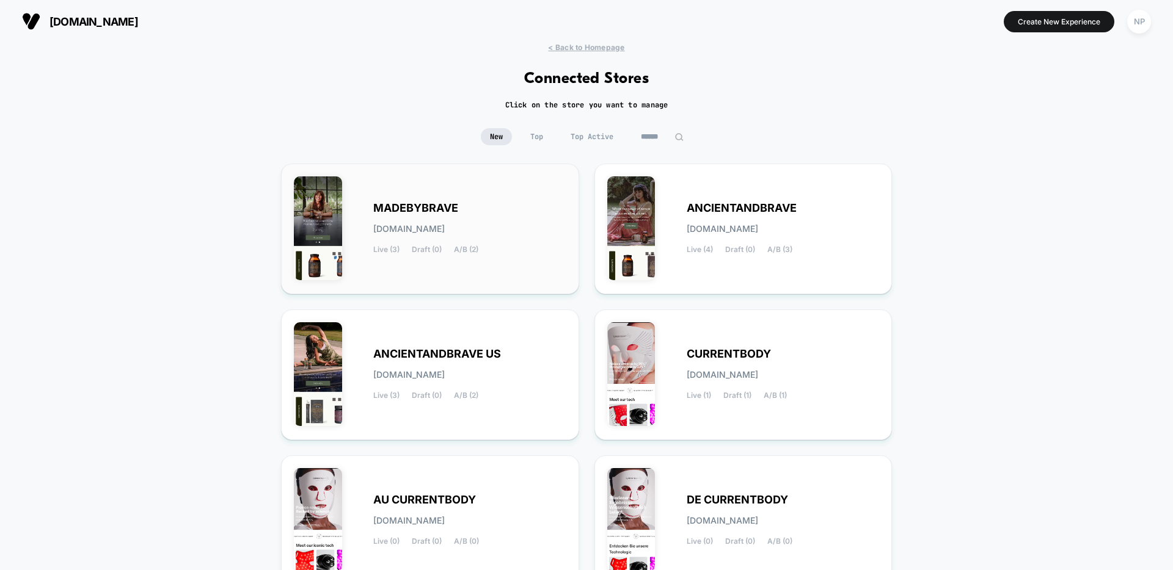
click at [468, 214] on div "MADEBYBRAVE [DOMAIN_NAME] Live (3) Draft (0) A/B (2)" at bounding box center [469, 229] width 193 height 50
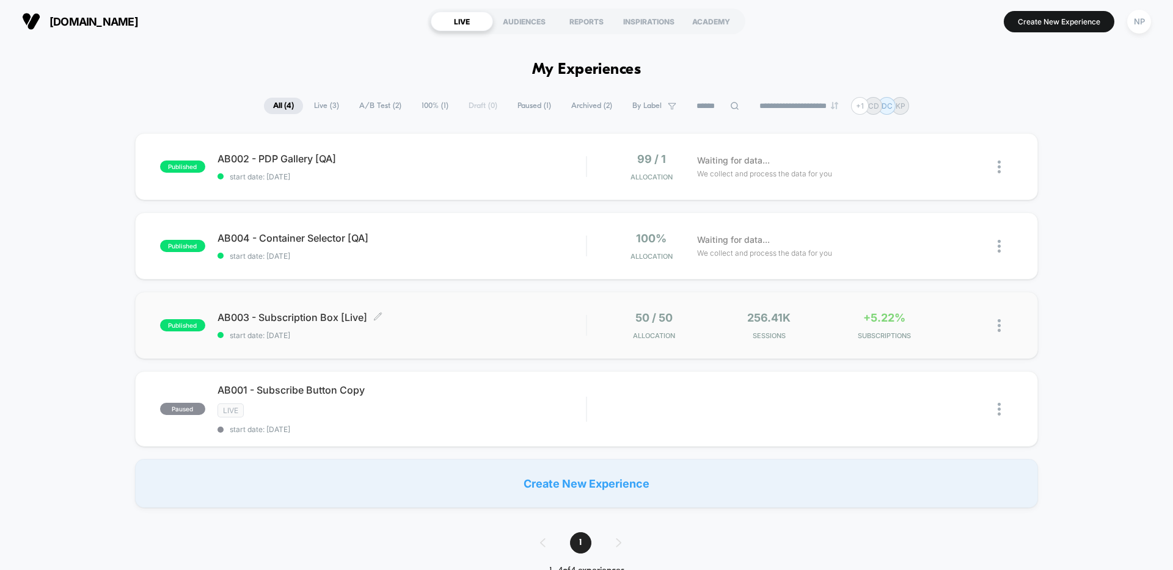
click at [447, 315] on span "AB003 - Subscription Box [Live] Click to edit experience details" at bounding box center [401, 317] width 368 height 12
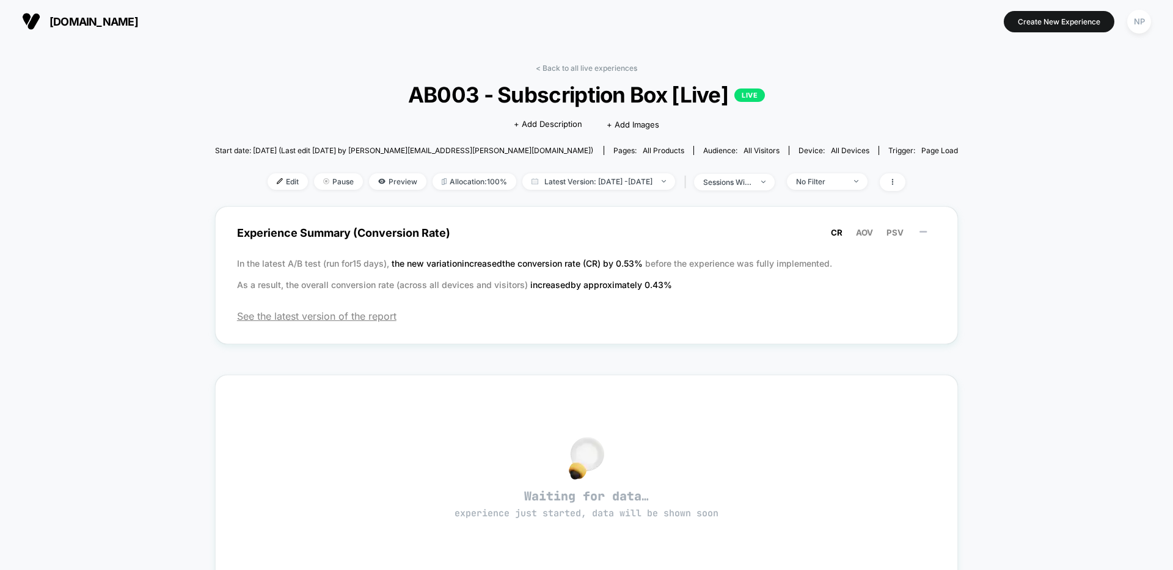
click at [1150, 24] on button "NP" at bounding box center [1138, 21] width 31 height 25
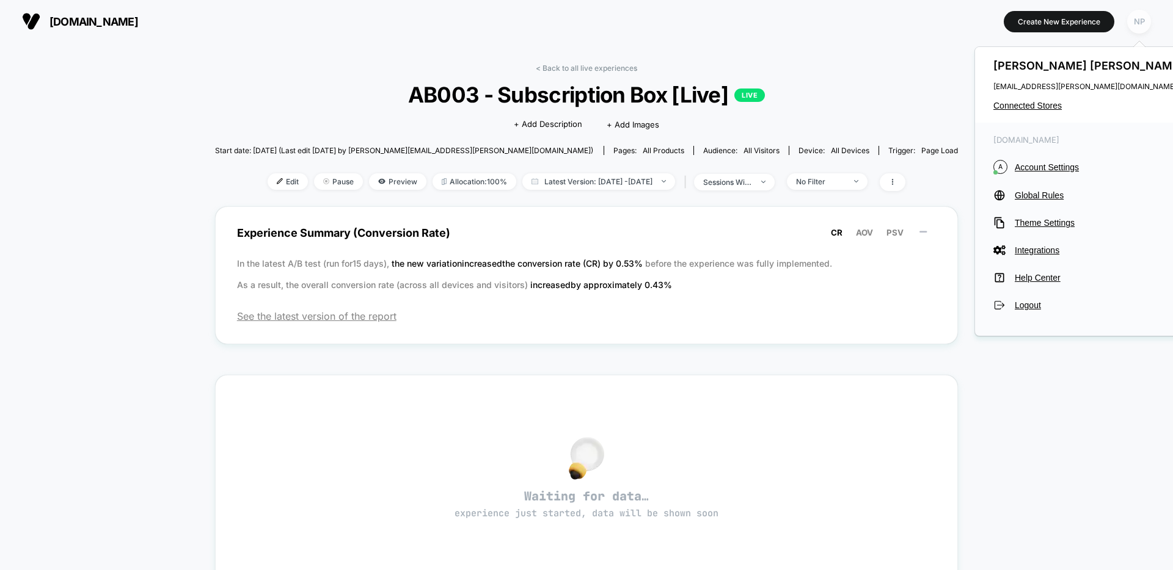
click at [1137, 26] on div "NP" at bounding box center [1139, 22] width 24 height 24
